Goal: Check status: Check status

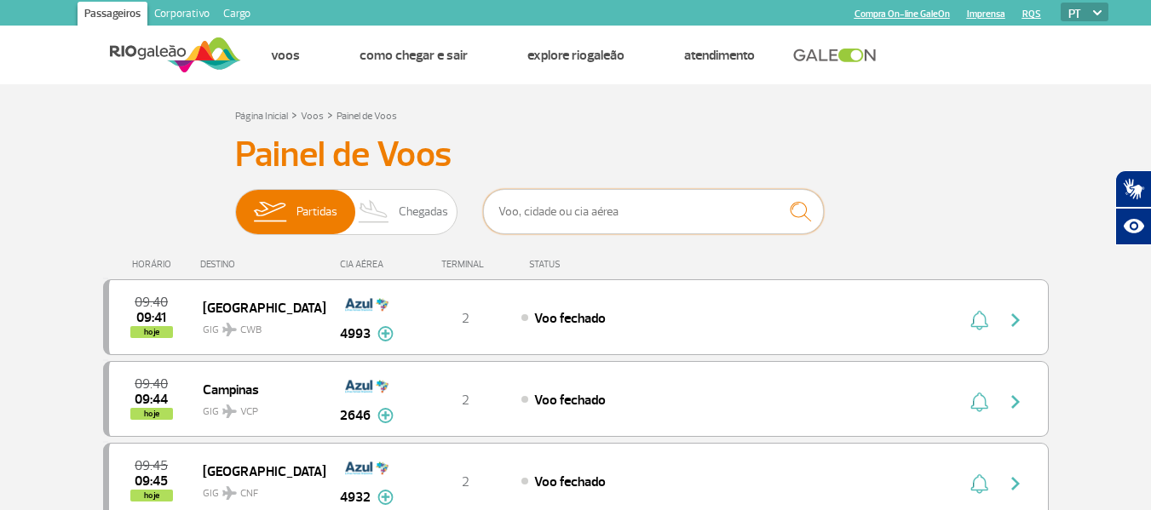
click at [588, 210] on input "text" at bounding box center [653, 211] width 341 height 45
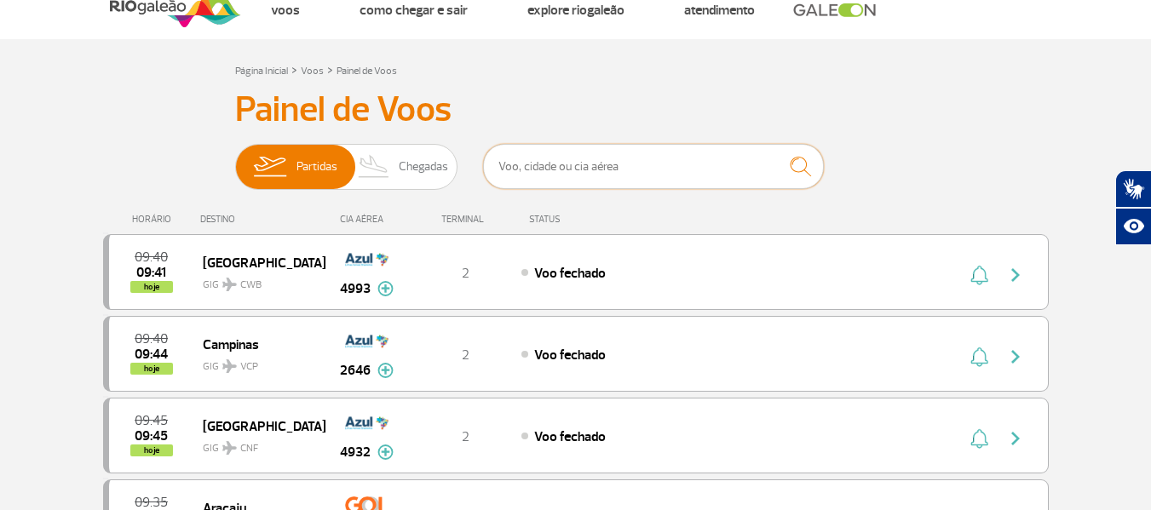
scroll to position [85, 0]
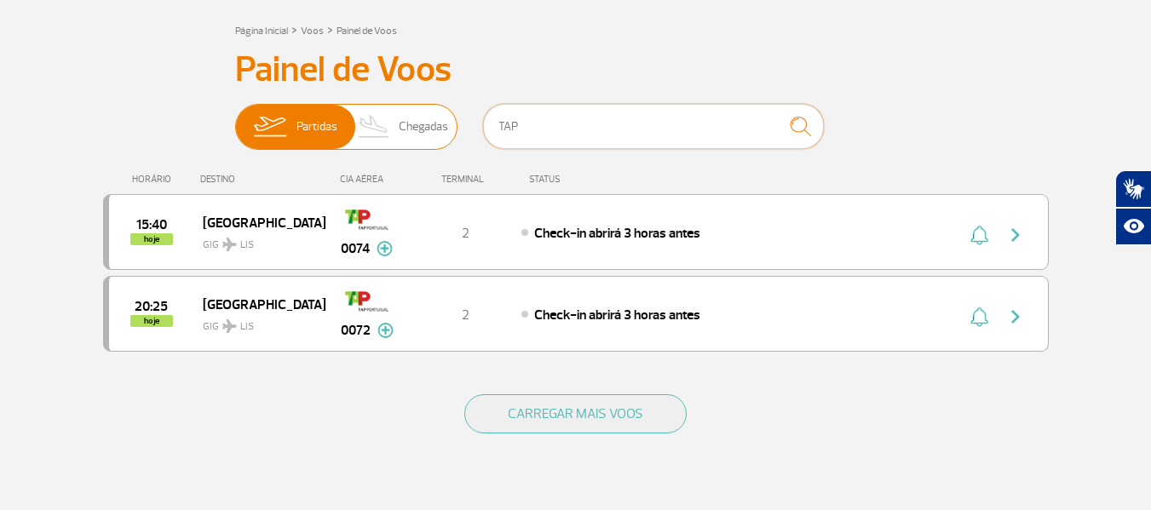
type input "TAP"
click at [409, 127] on span "Chegadas" at bounding box center [423, 127] width 49 height 44
click at [235, 118] on input "Partidas Chegadas" at bounding box center [235, 118] width 0 height 0
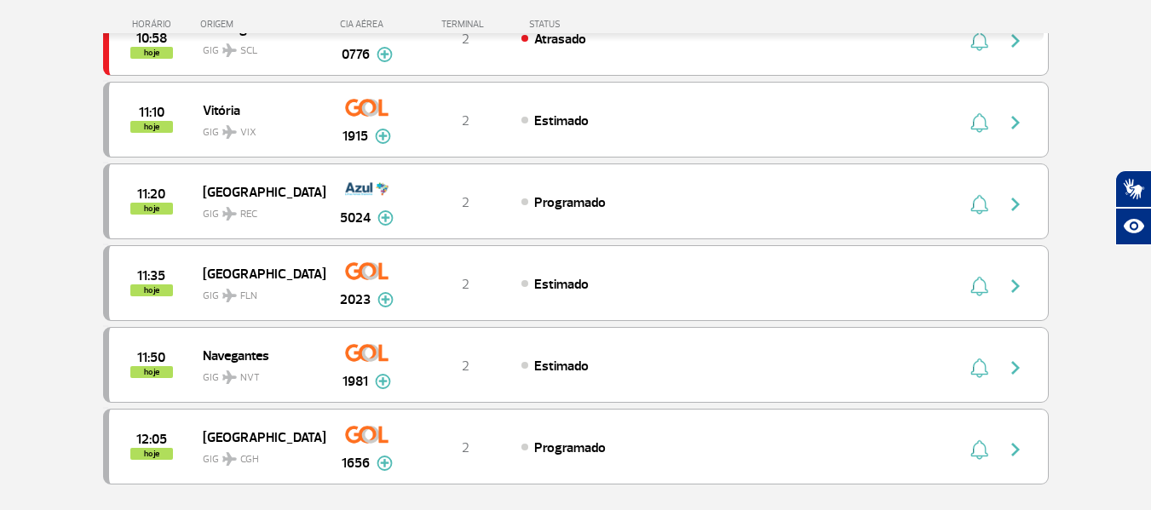
scroll to position [1618, 0]
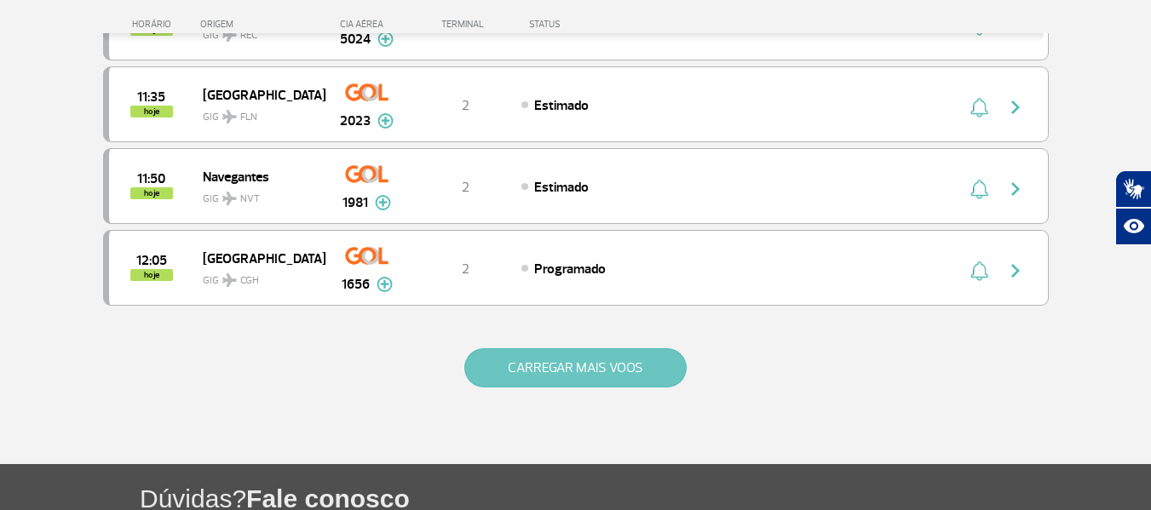
click at [575, 365] on button "CARREGAR MAIS VOOS" at bounding box center [575, 367] width 222 height 39
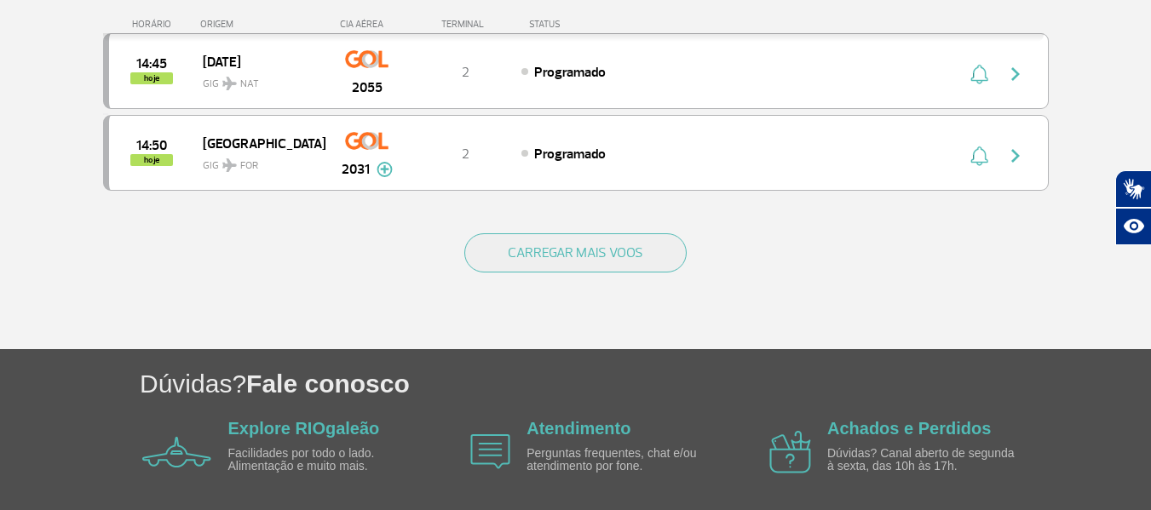
scroll to position [3407, 0]
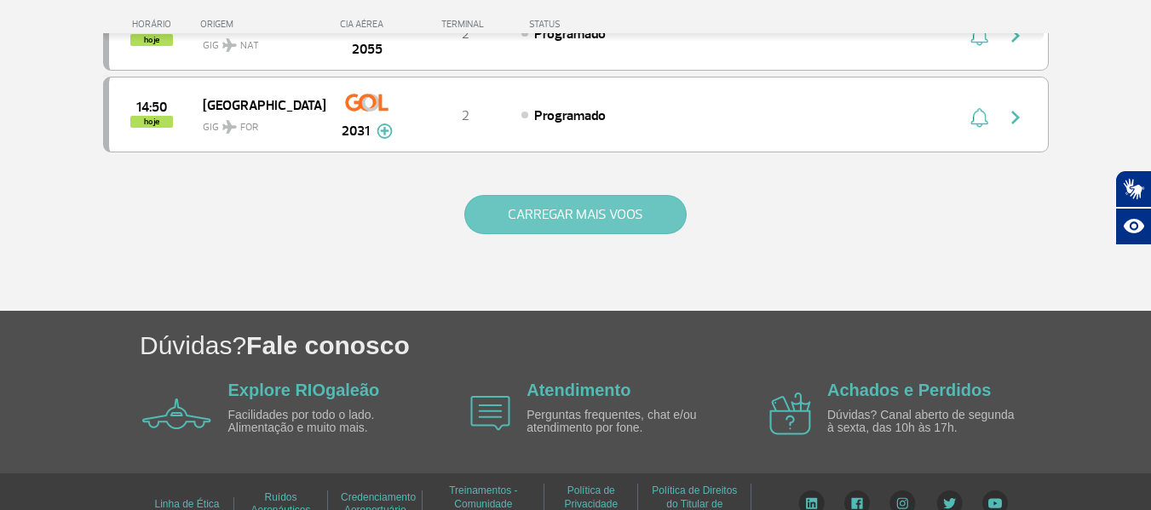
click at [590, 206] on button "CARREGAR MAIS VOOS" at bounding box center [575, 214] width 222 height 39
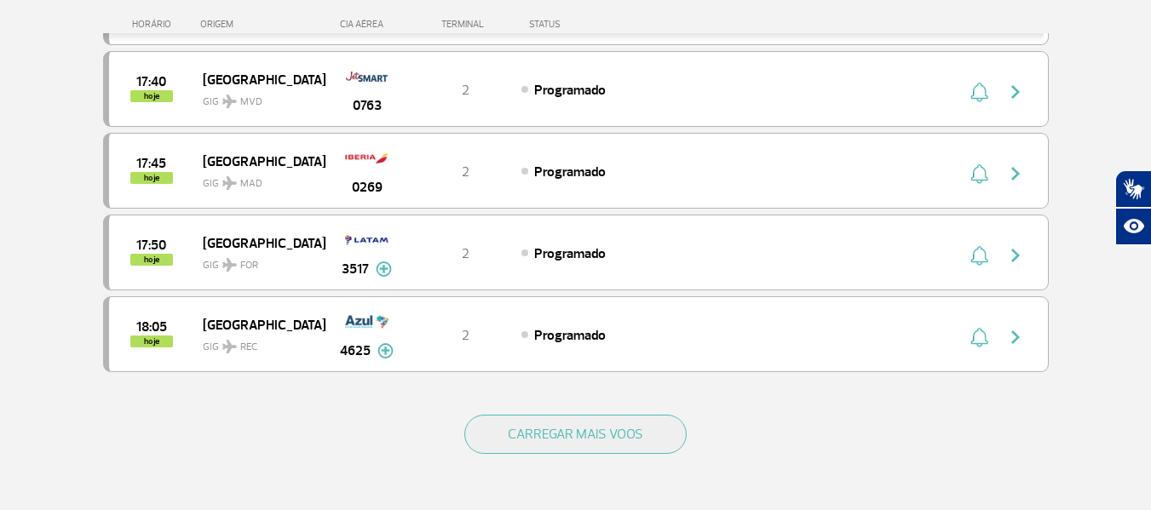
scroll to position [4854, 0]
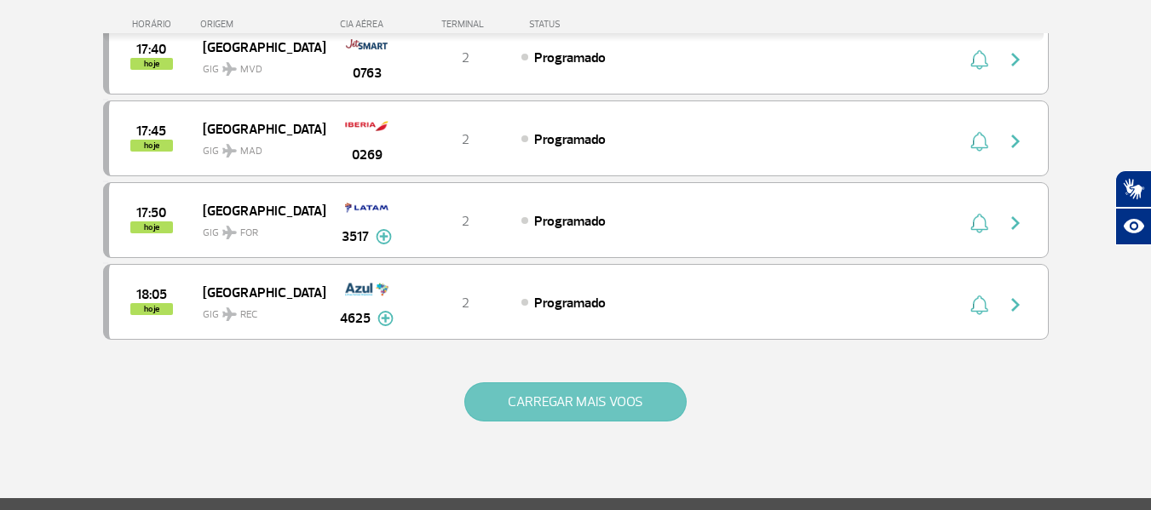
click at [588, 407] on button "CARREGAR MAIS VOOS" at bounding box center [575, 401] width 222 height 39
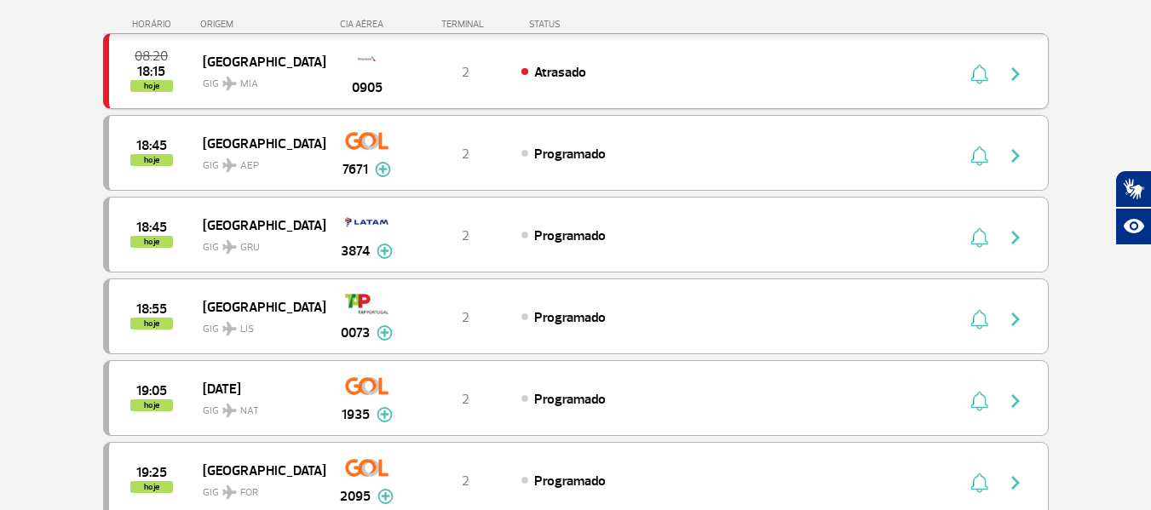
scroll to position [5195, 0]
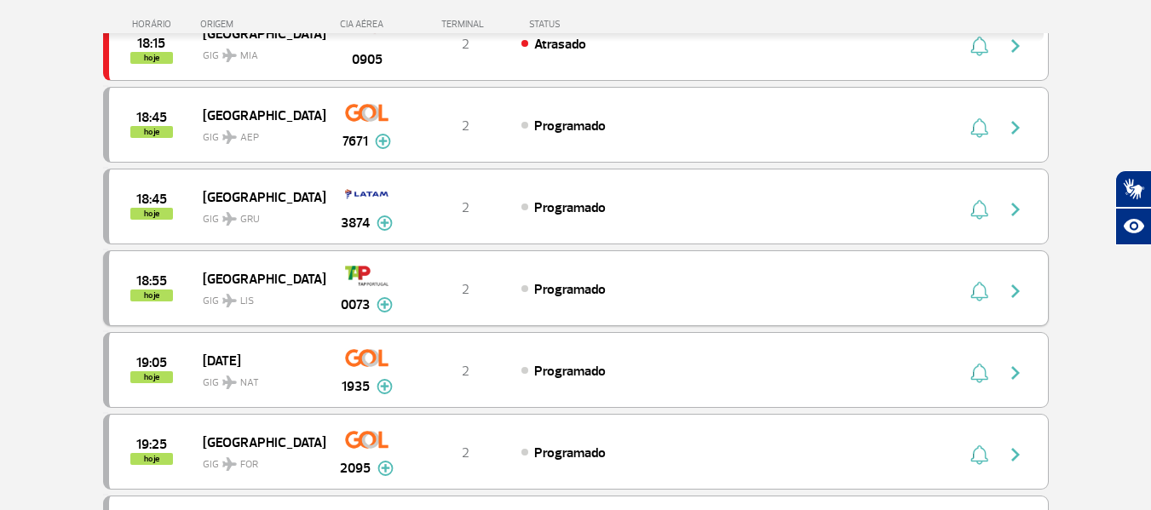
click at [1014, 292] on img "button" at bounding box center [1015, 291] width 20 height 20
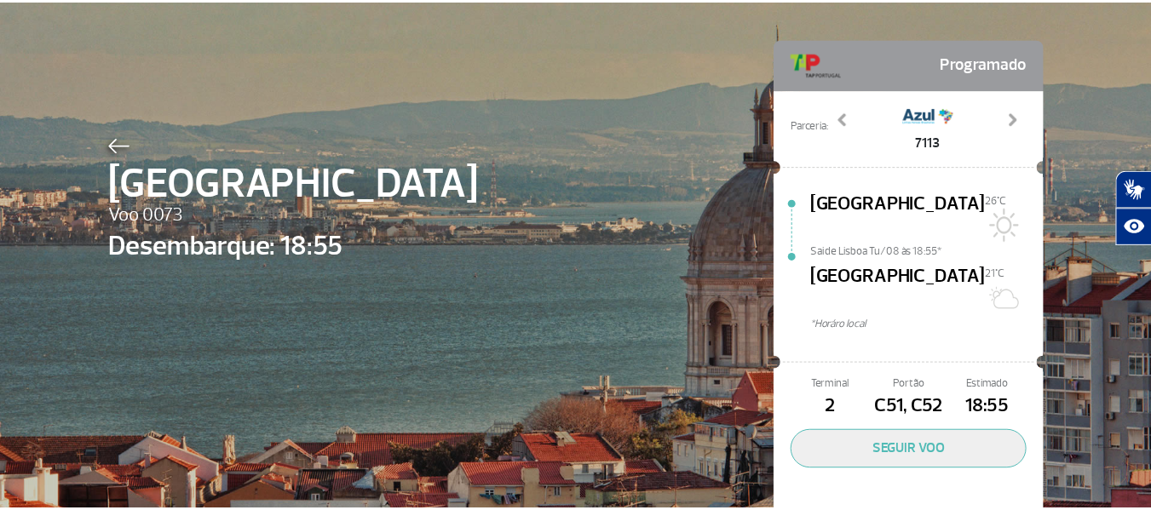
scroll to position [85, 0]
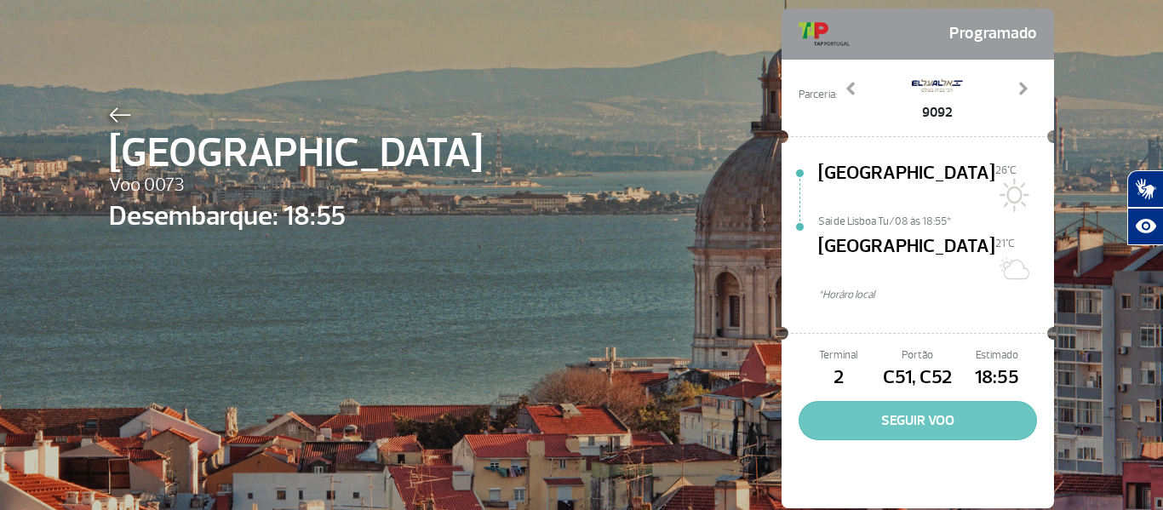
click at [923, 401] on button "SEGUIR VOO" at bounding box center [918, 420] width 238 height 39
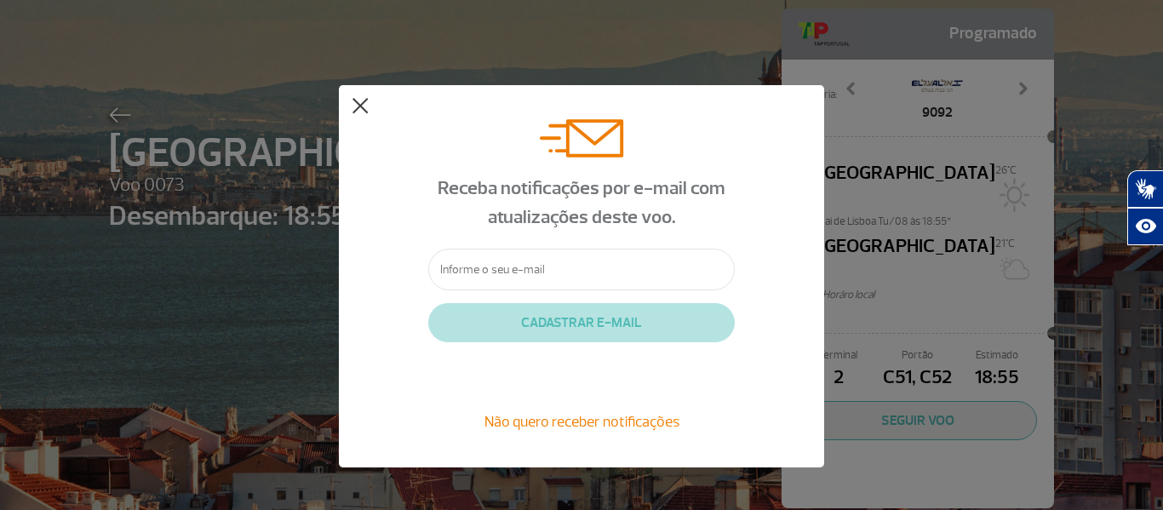
click at [360, 105] on button at bounding box center [360, 106] width 17 height 17
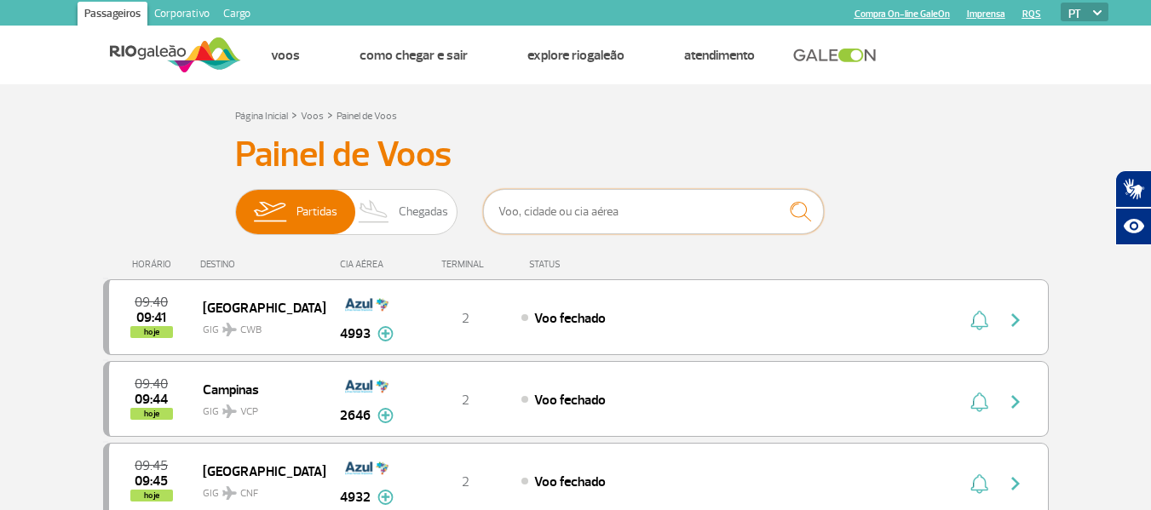
click at [549, 210] on input "text" at bounding box center [653, 211] width 341 height 45
click at [412, 202] on span "Chegadas" at bounding box center [423, 212] width 49 height 44
click at [235, 204] on input "Partidas Chegadas" at bounding box center [235, 204] width 0 height 0
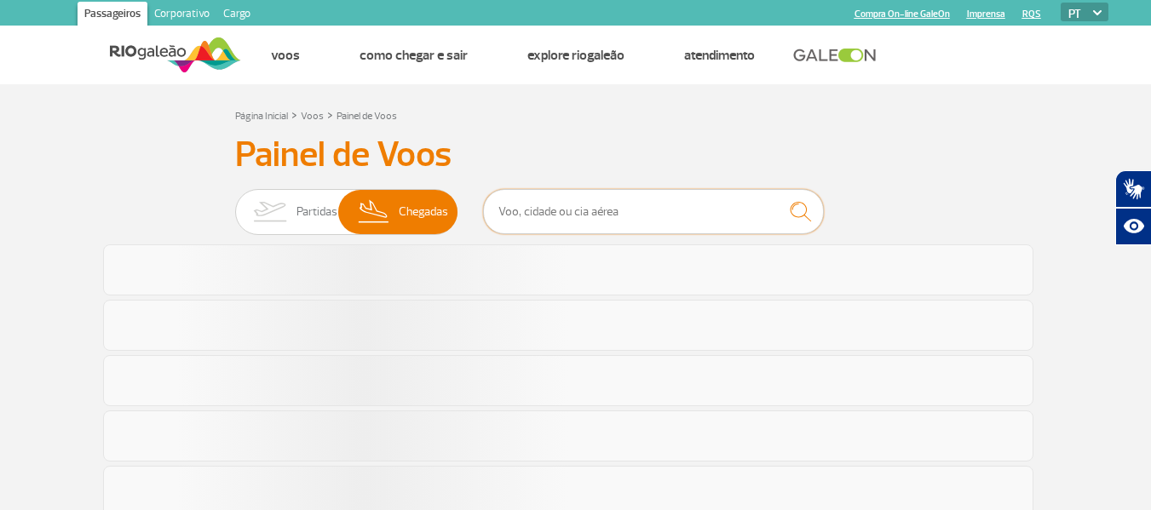
click at [599, 209] on input "text" at bounding box center [653, 211] width 341 height 45
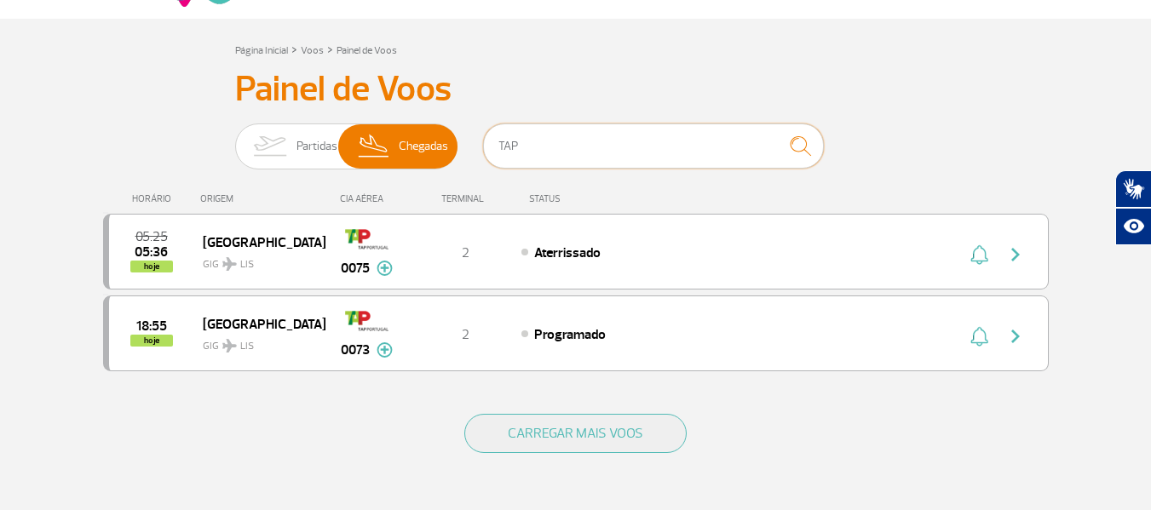
scroll to position [170, 0]
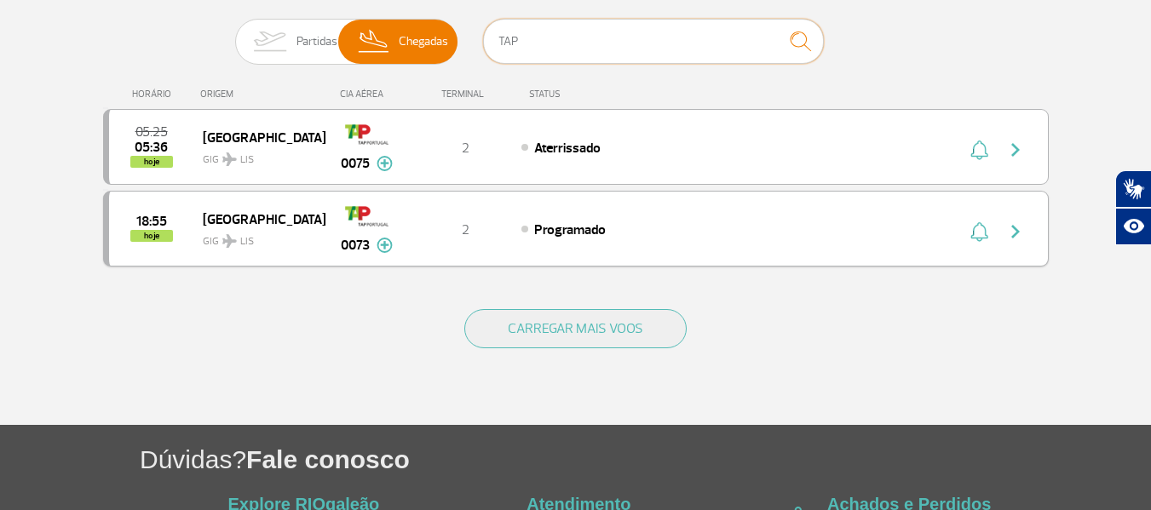
type input "TAP"
click at [385, 244] on img at bounding box center [384, 245] width 16 height 15
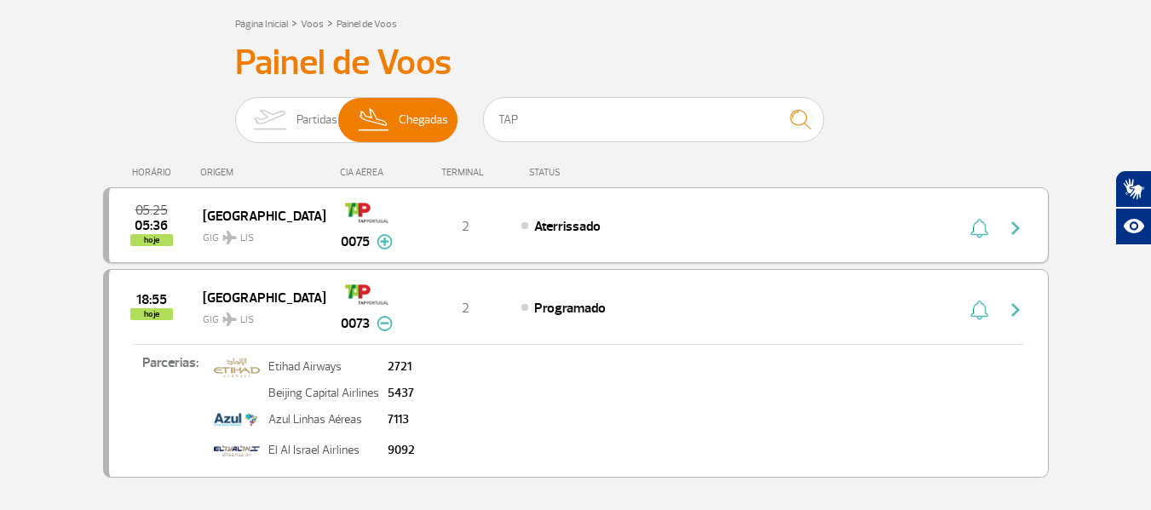
scroll to position [0, 0]
